Goal: Entertainment & Leisure: Browse casually

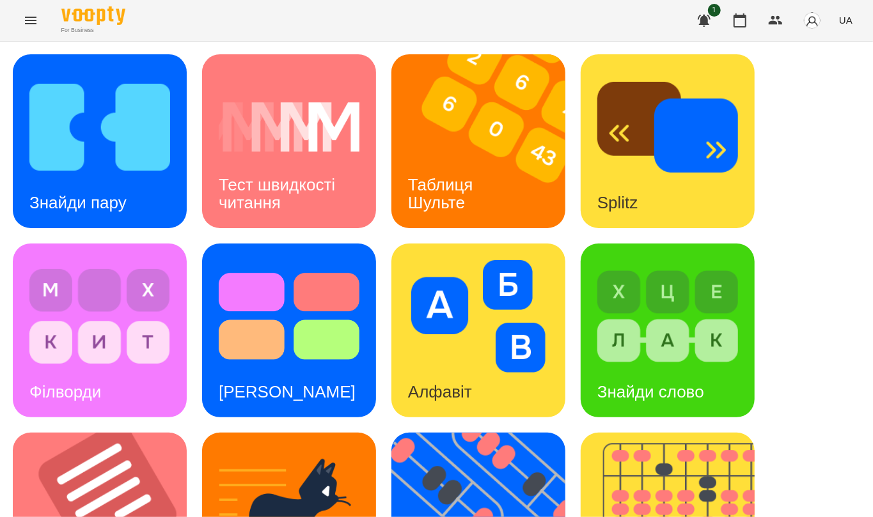
scroll to position [426, 0]
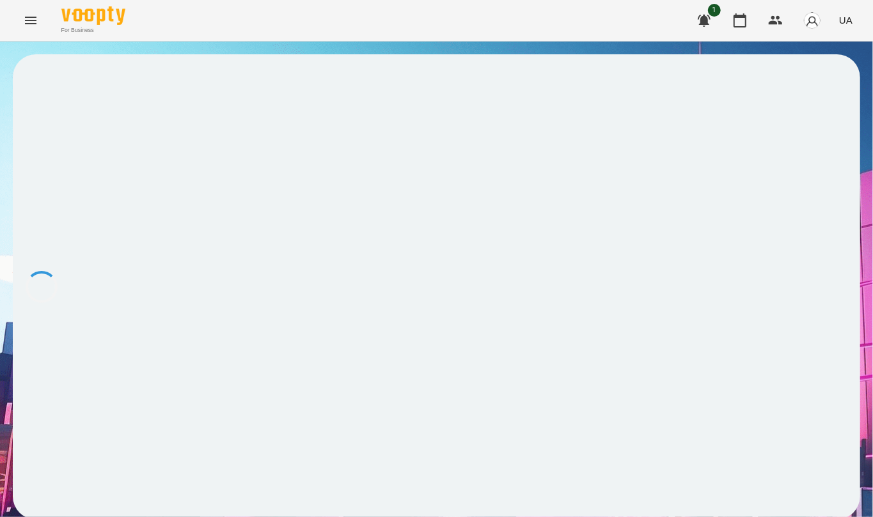
click at [31, 20] on icon "Menu" at bounding box center [31, 21] width 12 height 8
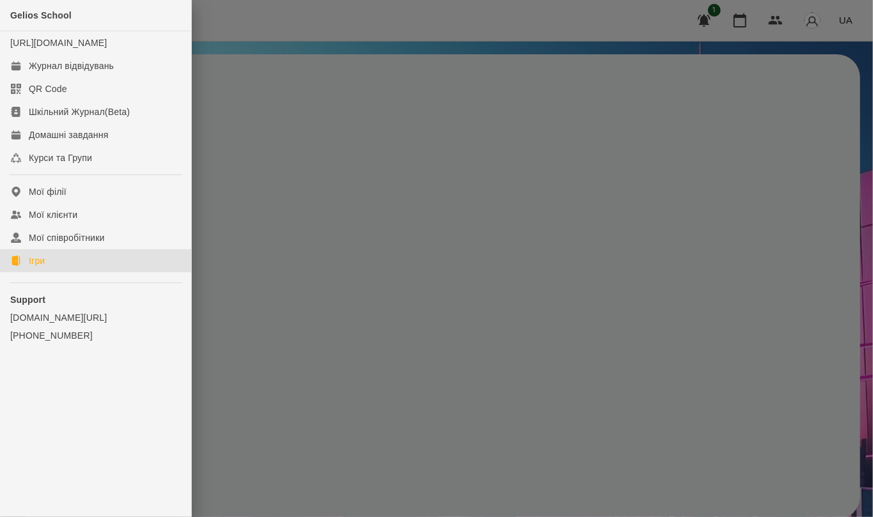
drag, startPoint x: 47, startPoint y: 274, endPoint x: 241, endPoint y: 269, distance: 193.8
click at [47, 272] on link "Ігри" at bounding box center [95, 260] width 191 height 23
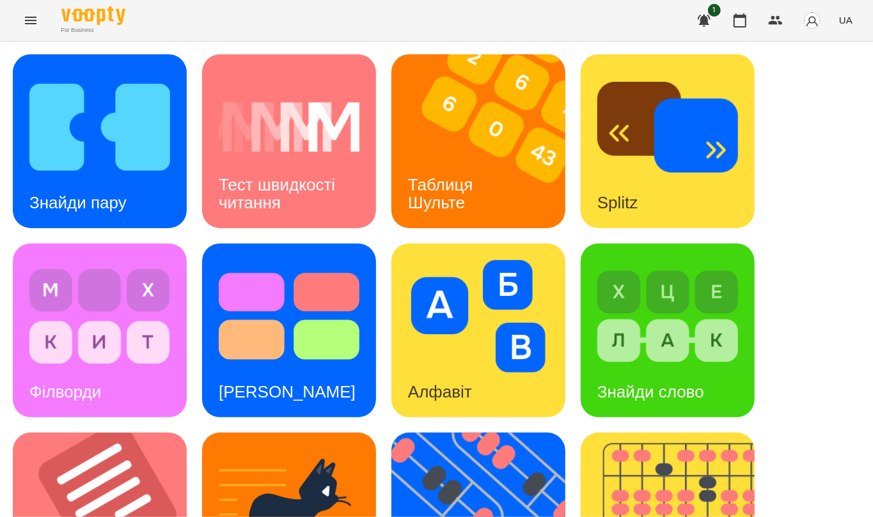
scroll to position [481, 0]
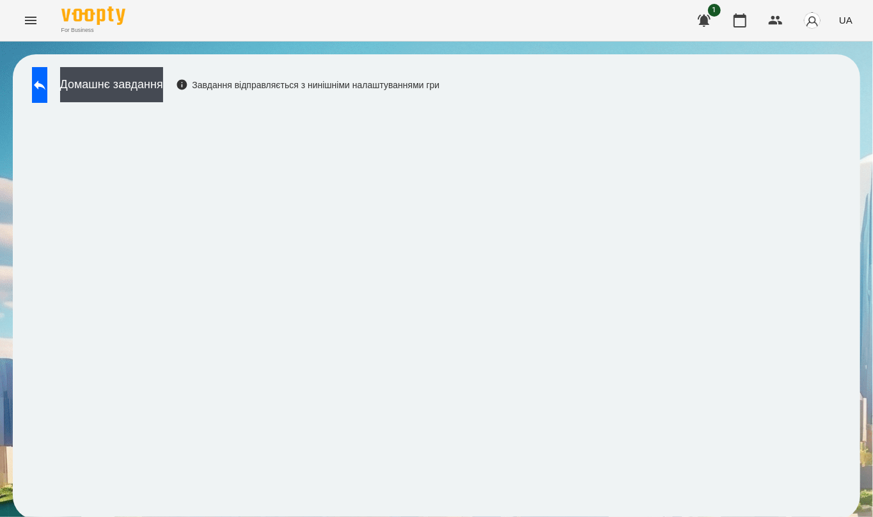
scroll to position [3, 0]
click at [375, 86] on div "Завдання відправляється з нинішніми налаштуваннями гри" at bounding box center [308, 85] width 264 height 13
